Goal: Transaction & Acquisition: Purchase product/service

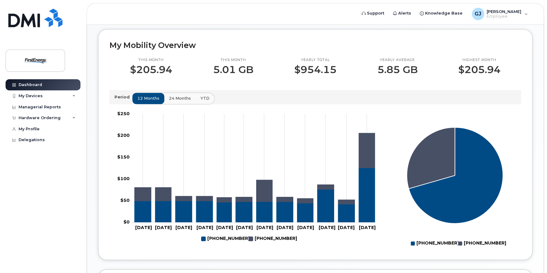
scroll to position [186, 0]
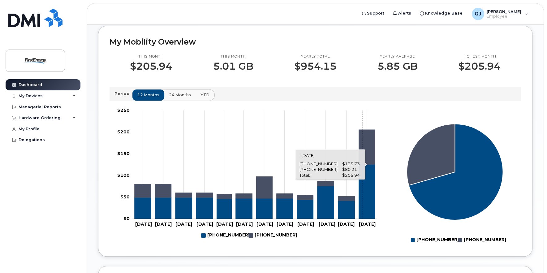
click at [362, 147] on icon "330-907-7527" at bounding box center [367, 147] width 16 height 35
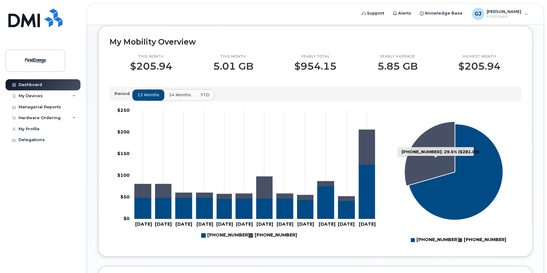
click at [449, 157] on icon "330-907-7527: 29.5%" at bounding box center [430, 153] width 50 height 64
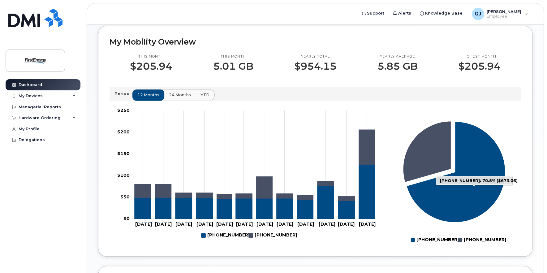
click at [481, 180] on icon "330-612-7916: 70.5%" at bounding box center [456, 171] width 99 height 101
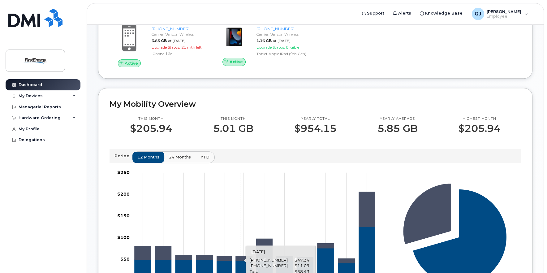
scroll to position [92, 0]
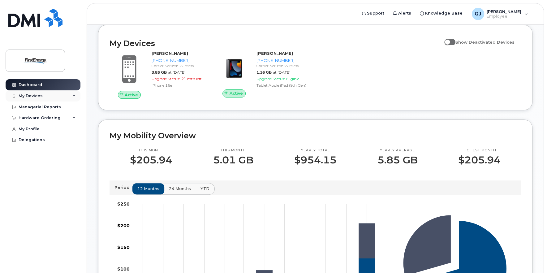
click at [75, 94] on div "My Devices" at bounding box center [43, 95] width 75 height 11
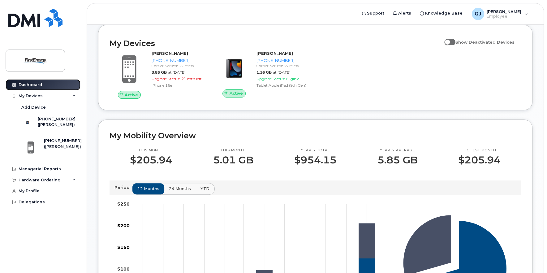
click at [42, 87] on link "Dashboard" at bounding box center [43, 84] width 75 height 11
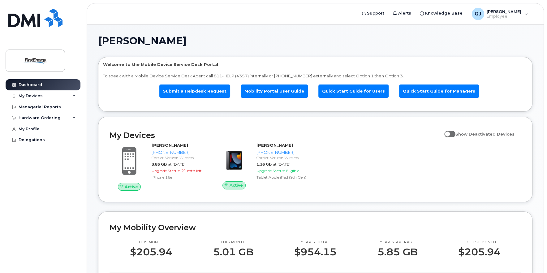
click at [528, 12] on div "GJ Geyer, Jennifer L. Employee" at bounding box center [500, 14] width 65 height 12
click at [412, 45] on h1 "[PERSON_NAME]" at bounding box center [313, 41] width 431 height 10
click at [414, 87] on link "Quick Start Guide for Managers" at bounding box center [439, 90] width 80 height 13
click at [73, 117] on icon at bounding box center [73, 117] width 3 height 3
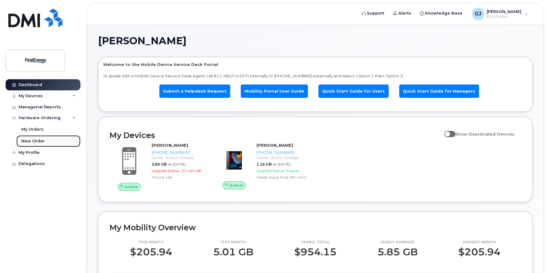
click at [35, 142] on div "New Order" at bounding box center [33, 141] width 24 height 6
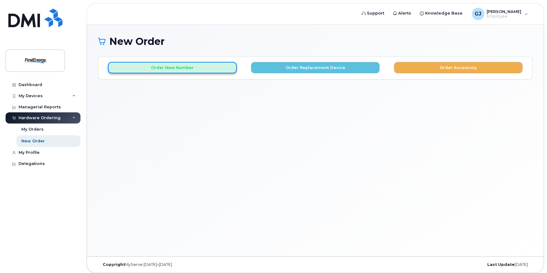
click at [178, 63] on button "Order New Number" at bounding box center [172, 67] width 129 height 11
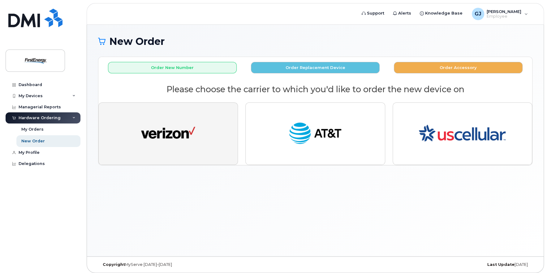
click at [182, 127] on img "button" at bounding box center [168, 134] width 54 height 28
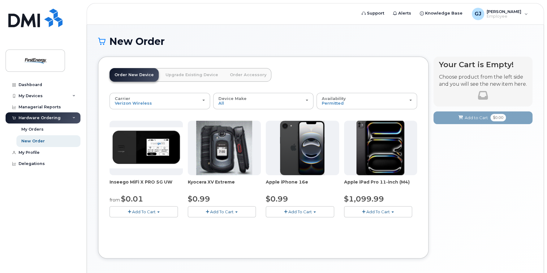
click at [306, 212] on span "Add To Cart" at bounding box center [300, 211] width 24 height 5
click at [302, 221] on link "$0.99 - 2 Year Activation" at bounding box center [298, 223] width 62 height 8
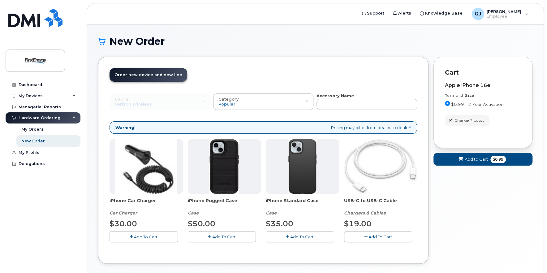
click at [223, 235] on span "Add To Cart" at bounding box center [224, 236] width 24 height 5
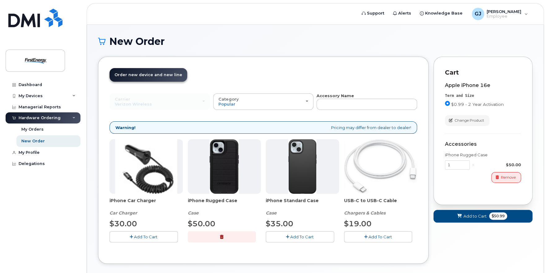
click at [372, 236] on span "Add To Cart" at bounding box center [381, 236] width 24 height 5
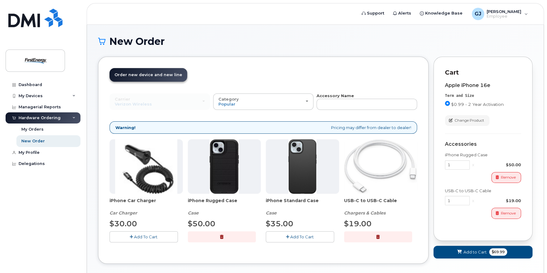
click at [372, 236] on button "button" at bounding box center [378, 236] width 68 height 11
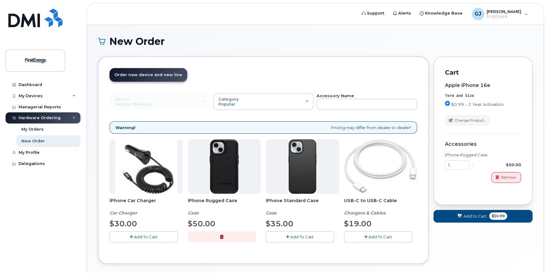
scroll to position [30, 0]
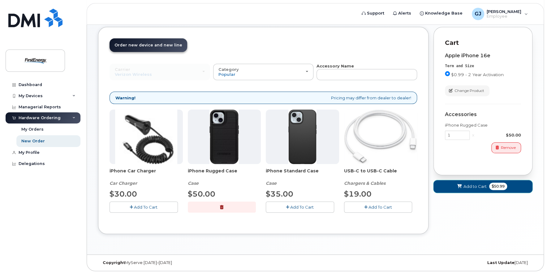
click at [479, 186] on span "Add to Cart" at bounding box center [475, 187] width 23 height 6
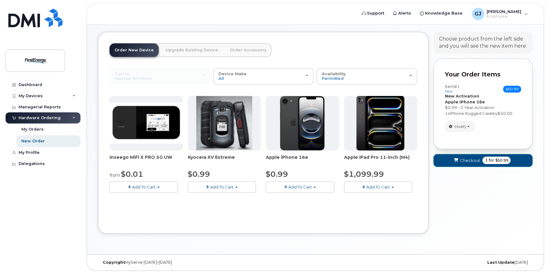
click at [476, 159] on span "Checkout" at bounding box center [470, 161] width 20 height 6
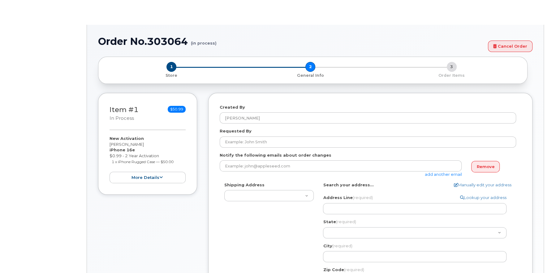
select select
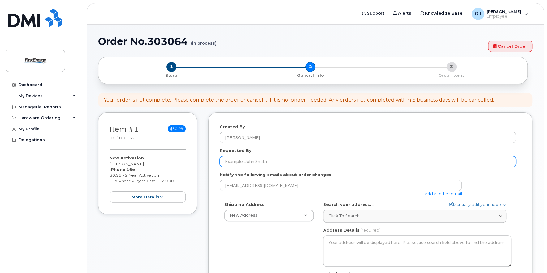
click at [258, 162] on input "Requested By" at bounding box center [368, 161] width 297 height 11
type input "J"
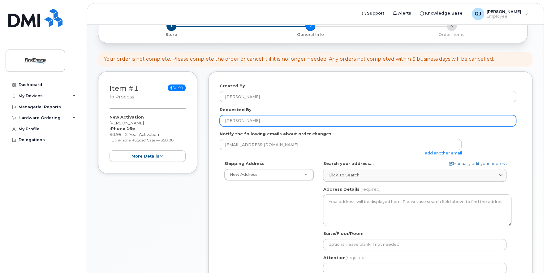
click at [247, 119] on input "Geyer" at bounding box center [368, 120] width 297 height 11
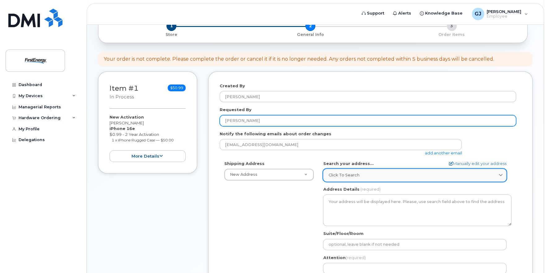
type input "[PERSON_NAME]"
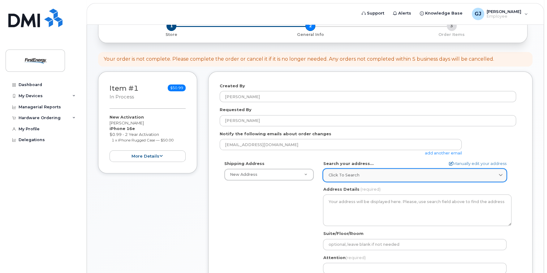
click at [348, 174] on span "Click to search" at bounding box center [343, 175] width 31 height 6
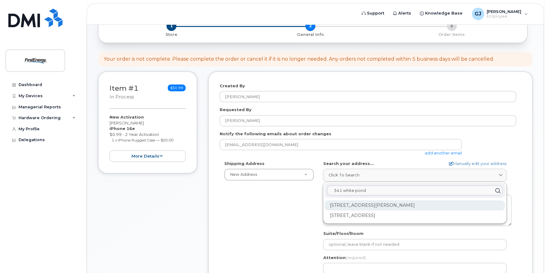
type input "341 white pond"
click at [382, 206] on div "341 White Pond Dr Akron OH 44320-1119" at bounding box center [415, 205] width 180 height 10
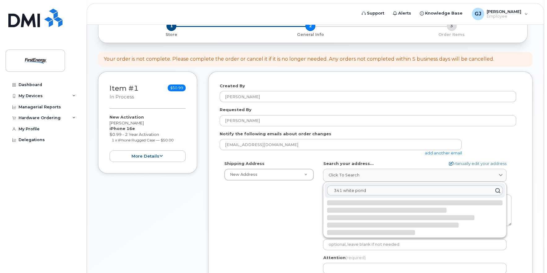
select select
type textarea "341 White Pond Dr AKRON OH 44320-1119 UNITED STATES"
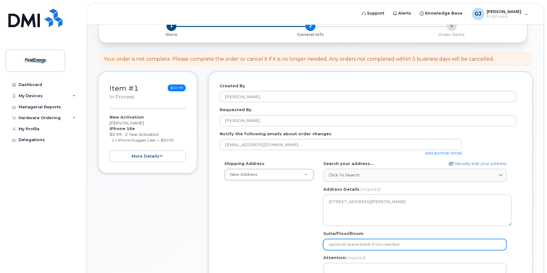
click at [436, 245] on input "Suite/Floor/Room" at bounding box center [415, 244] width 184 height 11
select select
type input "A"
select select
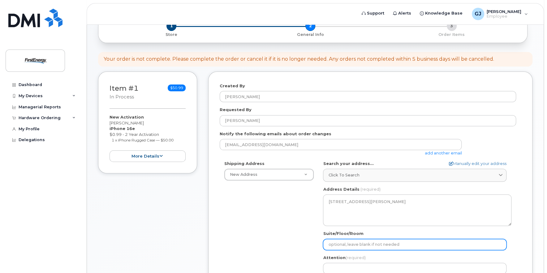
type input "F"
select select
type input "FE"
select select
type input "FEH"
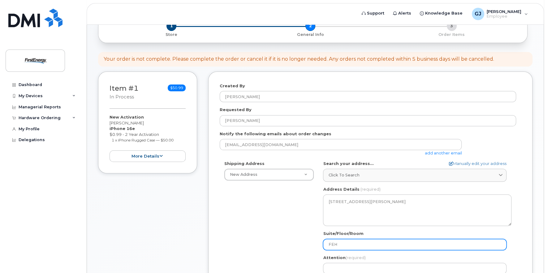
select select
type input "FEHQ"
select select
type input "FEHQ-"
select select
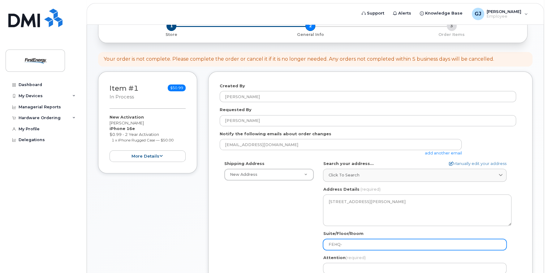
type input "FEHQ-A"
select select
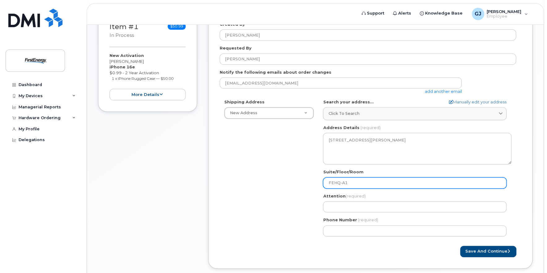
scroll to position [103, 0]
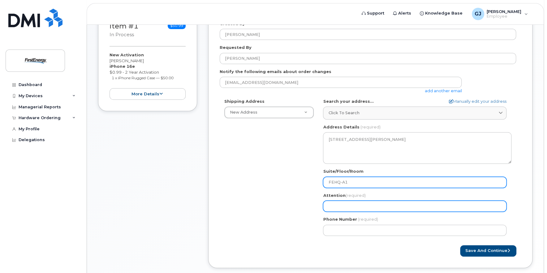
type input "FEHQ-A1"
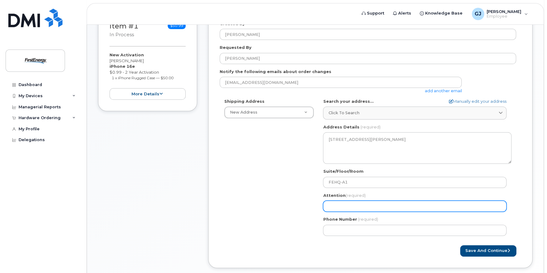
click at [366, 207] on input "Attention (required)" at bounding box center [415, 206] width 184 height 11
select select
type input "J"
select select
type input "Je"
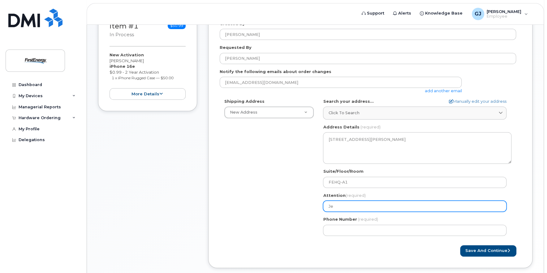
select select
type input "Jen"
select select
type input "Jen g"
select select
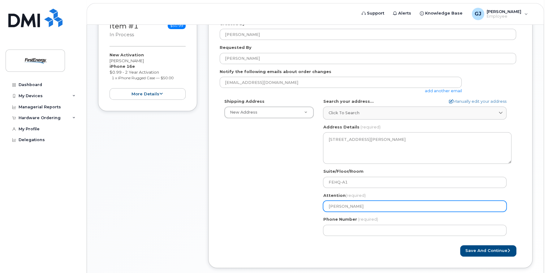
type input "Jen ge"
select select
type input "Jen gey"
select select
type input "Jen geye"
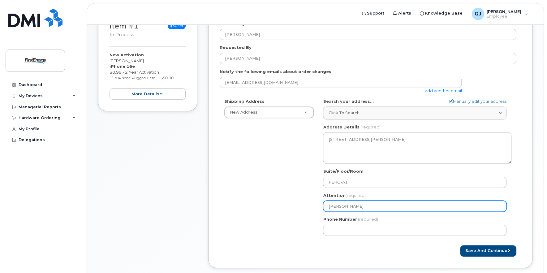
select select
type input "Jen geyer"
select select
type input "Jen eyer"
select select
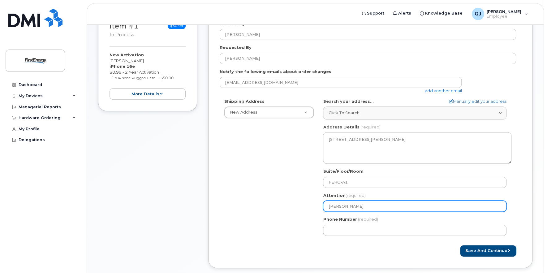
type input "[PERSON_NAME]"
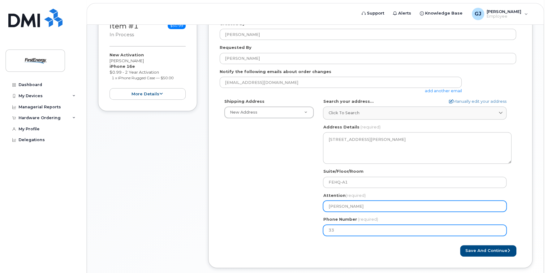
type input "330"
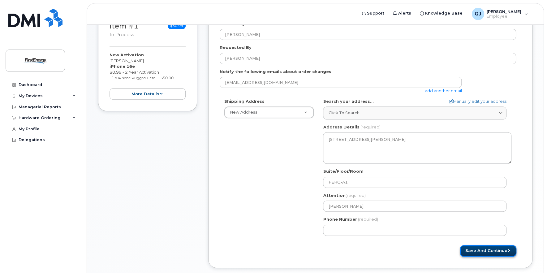
click at [489, 250] on button "Save and Continue" at bounding box center [488, 250] width 56 height 11
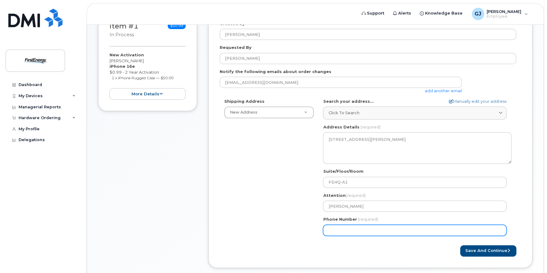
click at [373, 230] on input "Phone Number" at bounding box center [415, 230] width 184 height 11
type input "330612791"
select select
type input "3306127916"
click at [460, 245] on button "Save and Continue" at bounding box center [488, 250] width 56 height 11
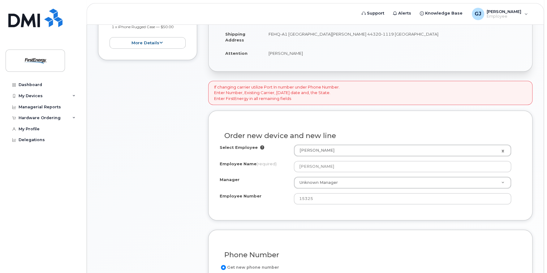
scroll to position [155, 0]
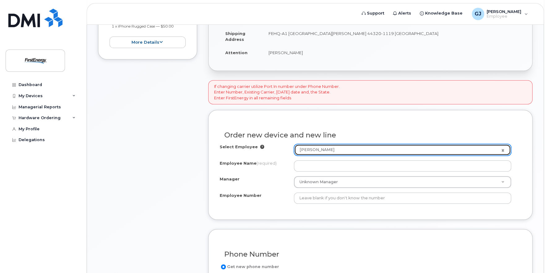
click at [503, 148] on link "[PERSON_NAME]" at bounding box center [402, 149] width 217 height 11
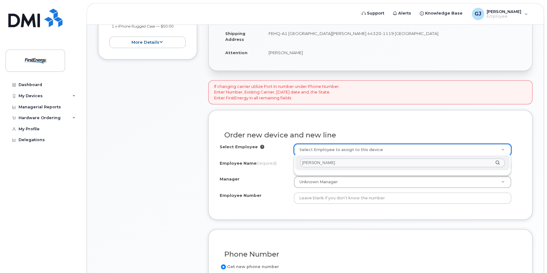
type input "[PERSON_NAME]"
drag, startPoint x: 321, startPoint y: 163, endPoint x: 300, endPoint y: 164, distance: 20.5
click at [300, 164] on input "[PERSON_NAME]" at bounding box center [402, 162] width 205 height 9
click at [323, 159] on input "1023263" at bounding box center [402, 162] width 205 height 9
type input "1023263"
